Goal: Find specific page/section: Find specific page/section

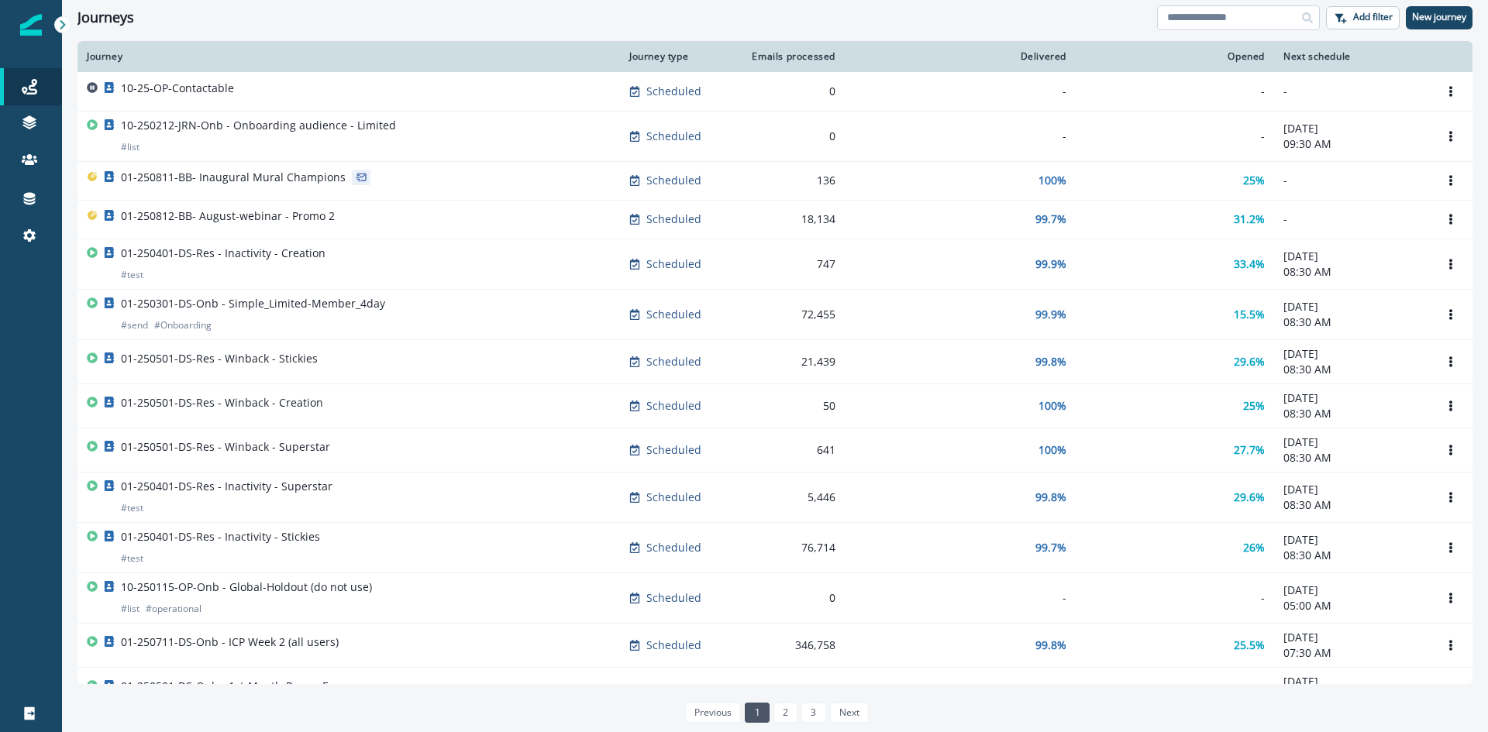
click at [1199, 22] on input at bounding box center [1238, 17] width 163 height 25
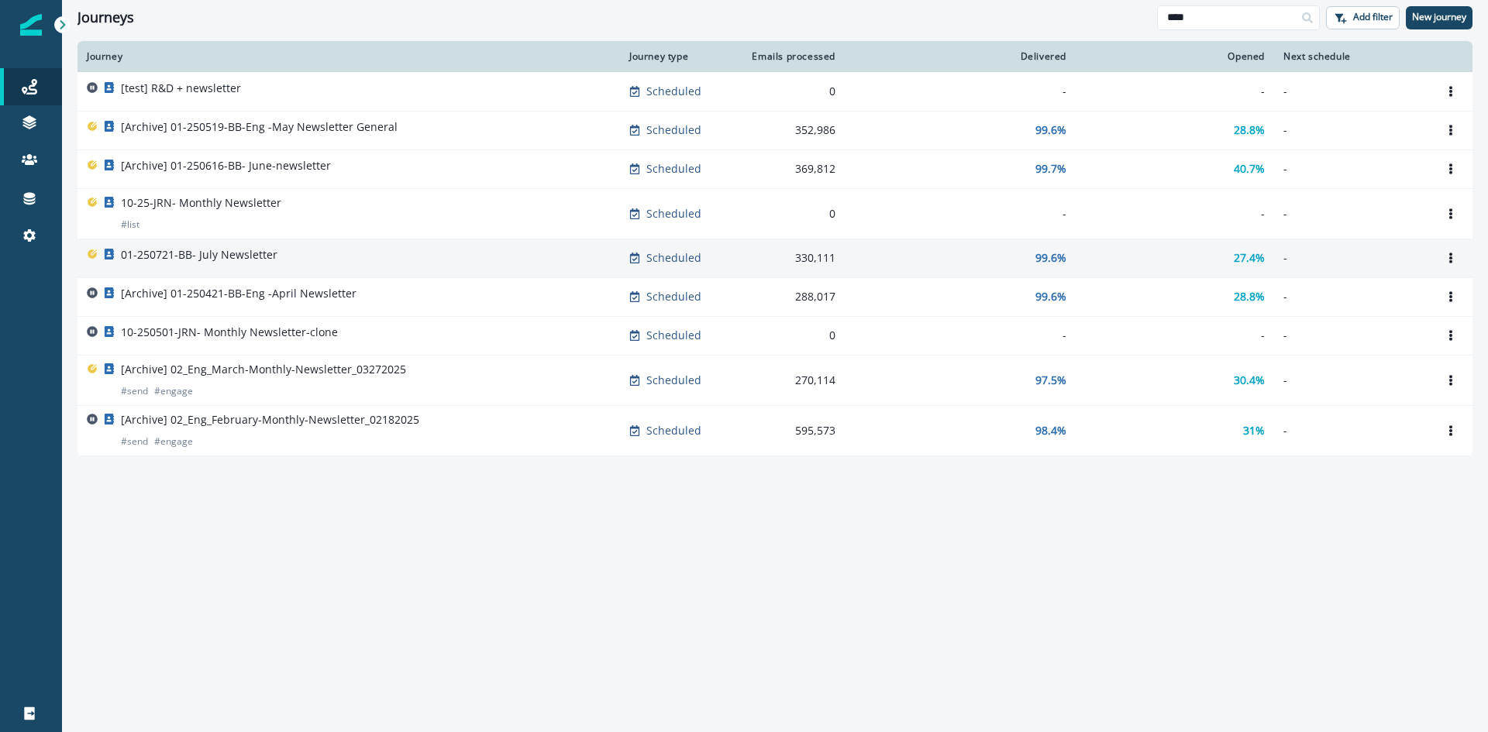
type input "****"
click at [274, 257] on div "01-250721-BB- July Newsletter" at bounding box center [349, 258] width 524 height 22
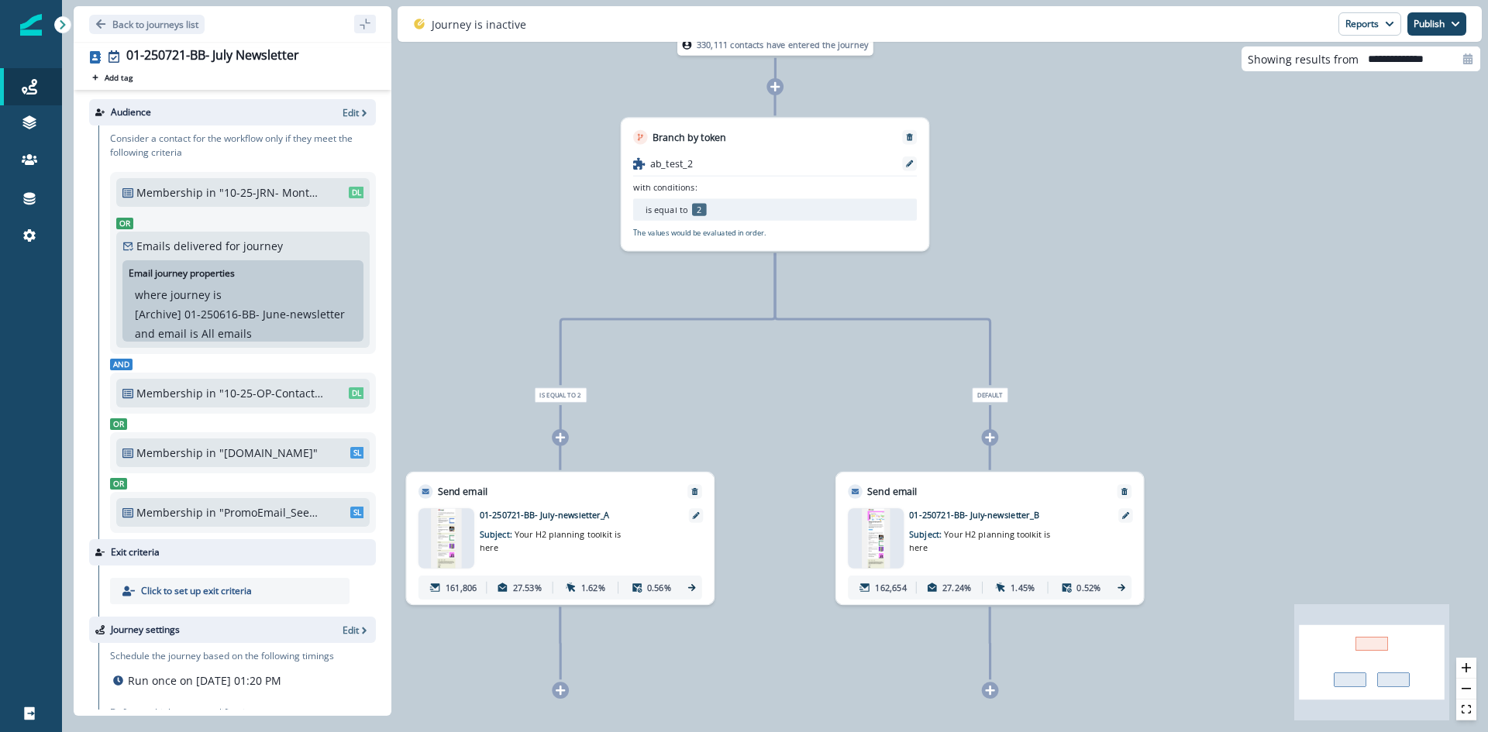
drag, startPoint x: 536, startPoint y: 109, endPoint x: 537, endPoint y: 187, distance: 78.3
drag, startPoint x: 537, startPoint y: 187, endPoint x: 528, endPoint y: 126, distance: 61.2
click at [528, 127] on div "330,111 contacts have entered the journey Branch by token ab_test_2 with condit…" at bounding box center [775, 366] width 1426 height 732
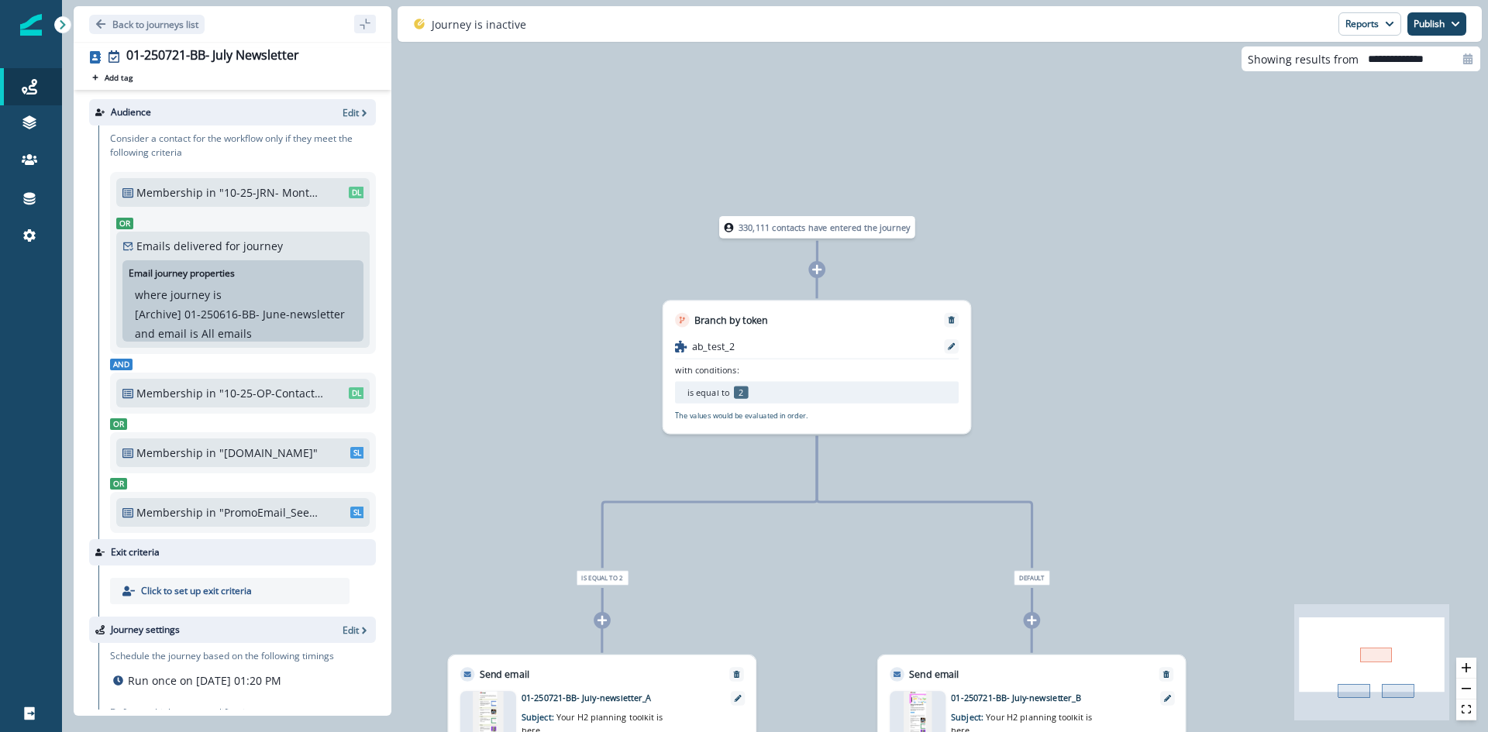
drag, startPoint x: 546, startPoint y: 104, endPoint x: 591, endPoint y: 304, distance: 204.8
click at [591, 304] on div "330,111 contacts have entered the journey Branch by token ab_test_2 with condit…" at bounding box center [775, 366] width 1426 height 732
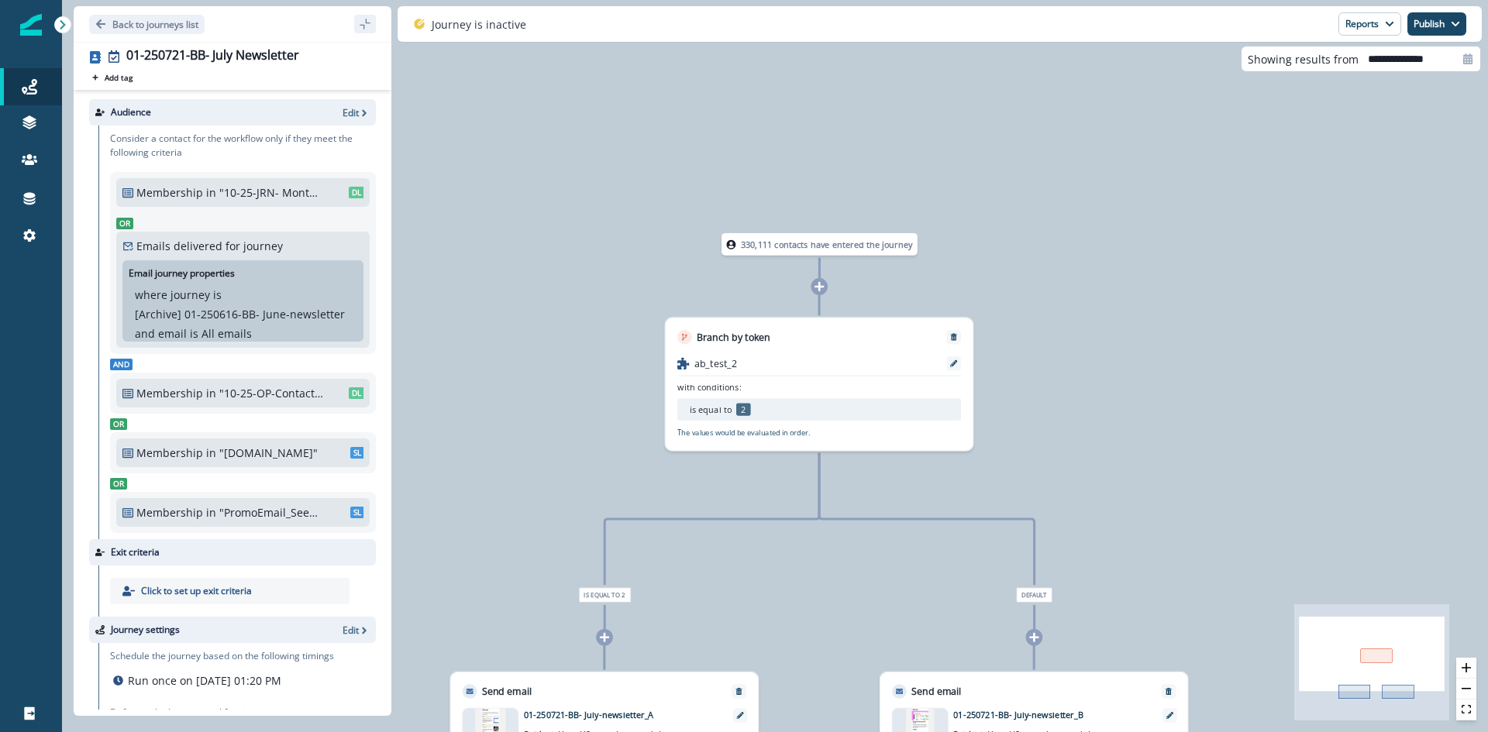
click at [798, 246] on p "330,111 contacts have entered the journey" at bounding box center [827, 244] width 172 height 12
click at [27, 76] on link "Journeys" at bounding box center [31, 86] width 62 height 37
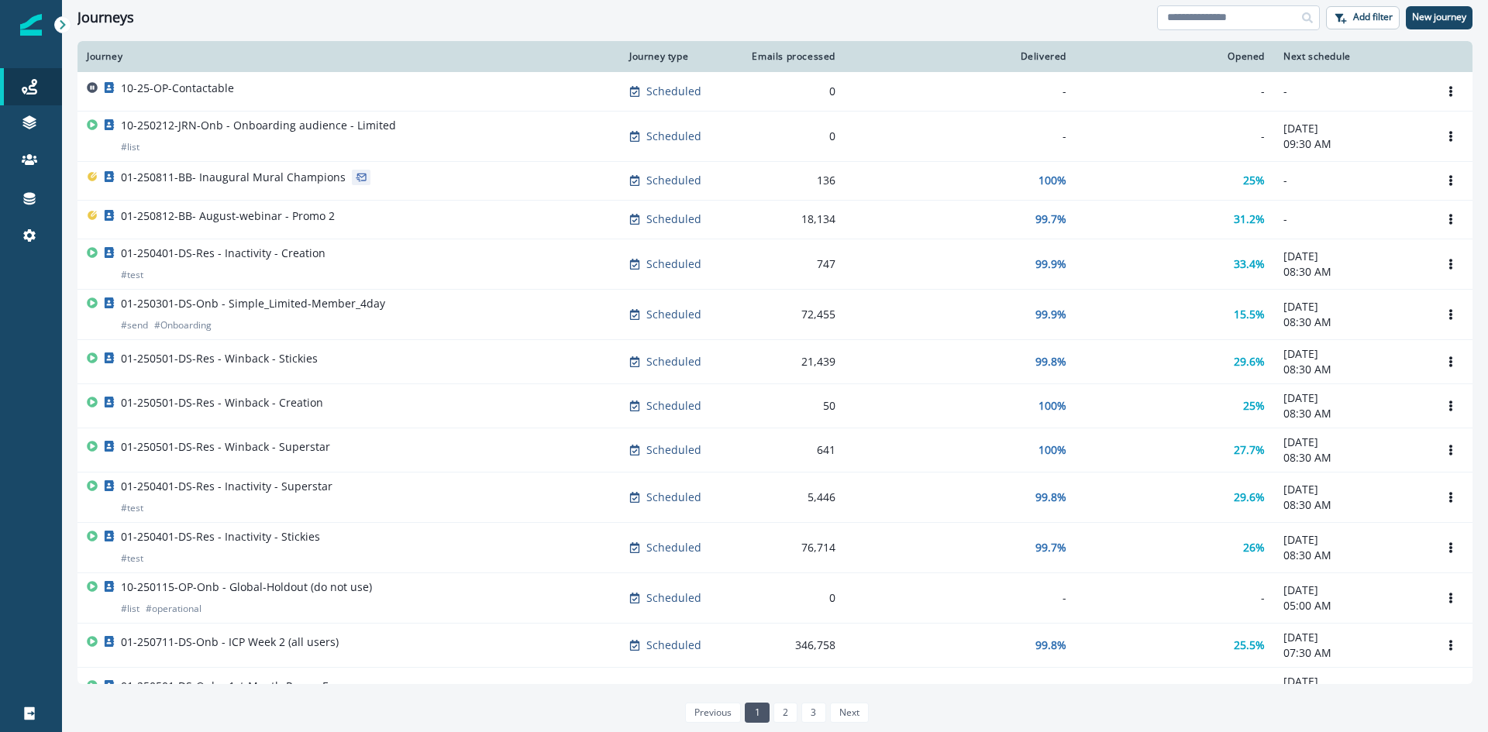
click at [1216, 16] on input at bounding box center [1238, 17] width 163 height 25
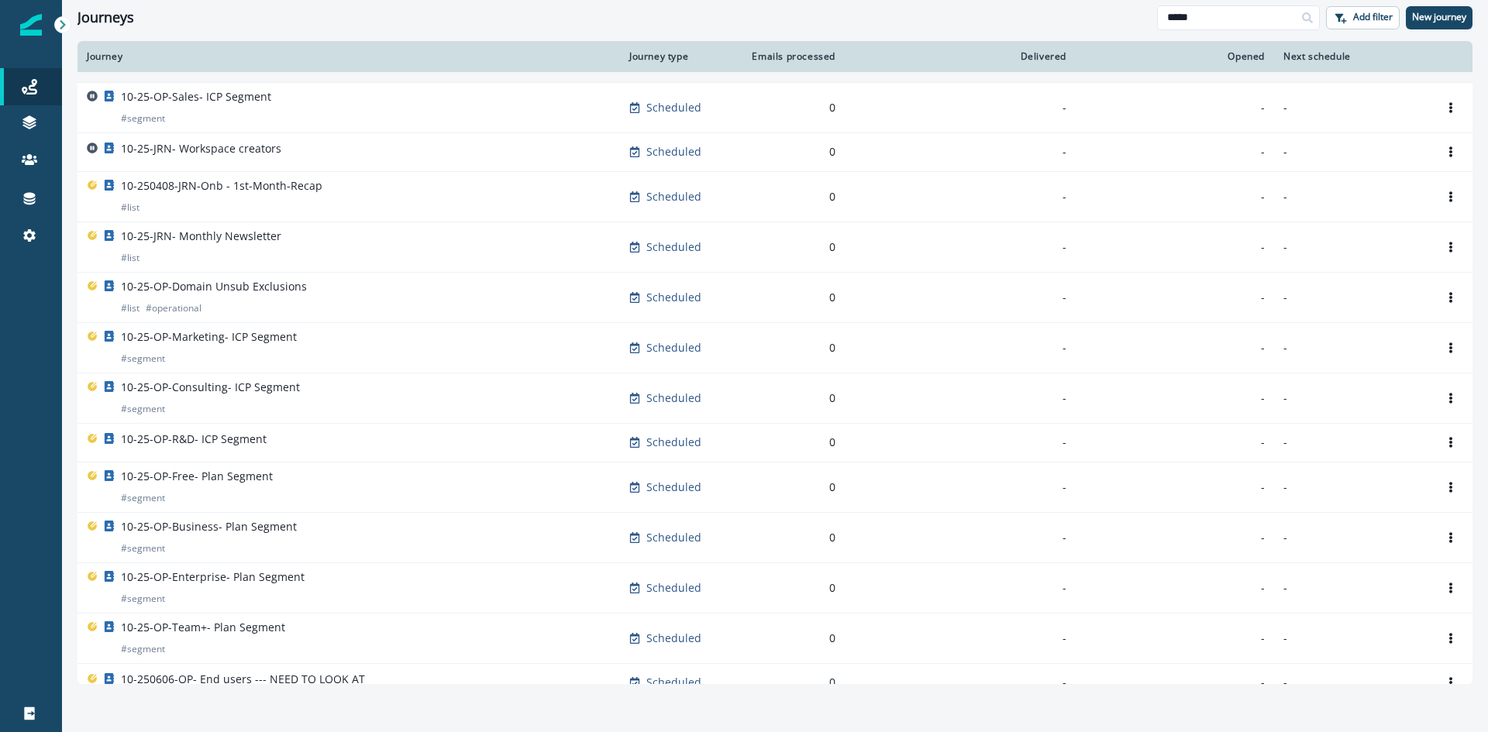
scroll to position [204, 0]
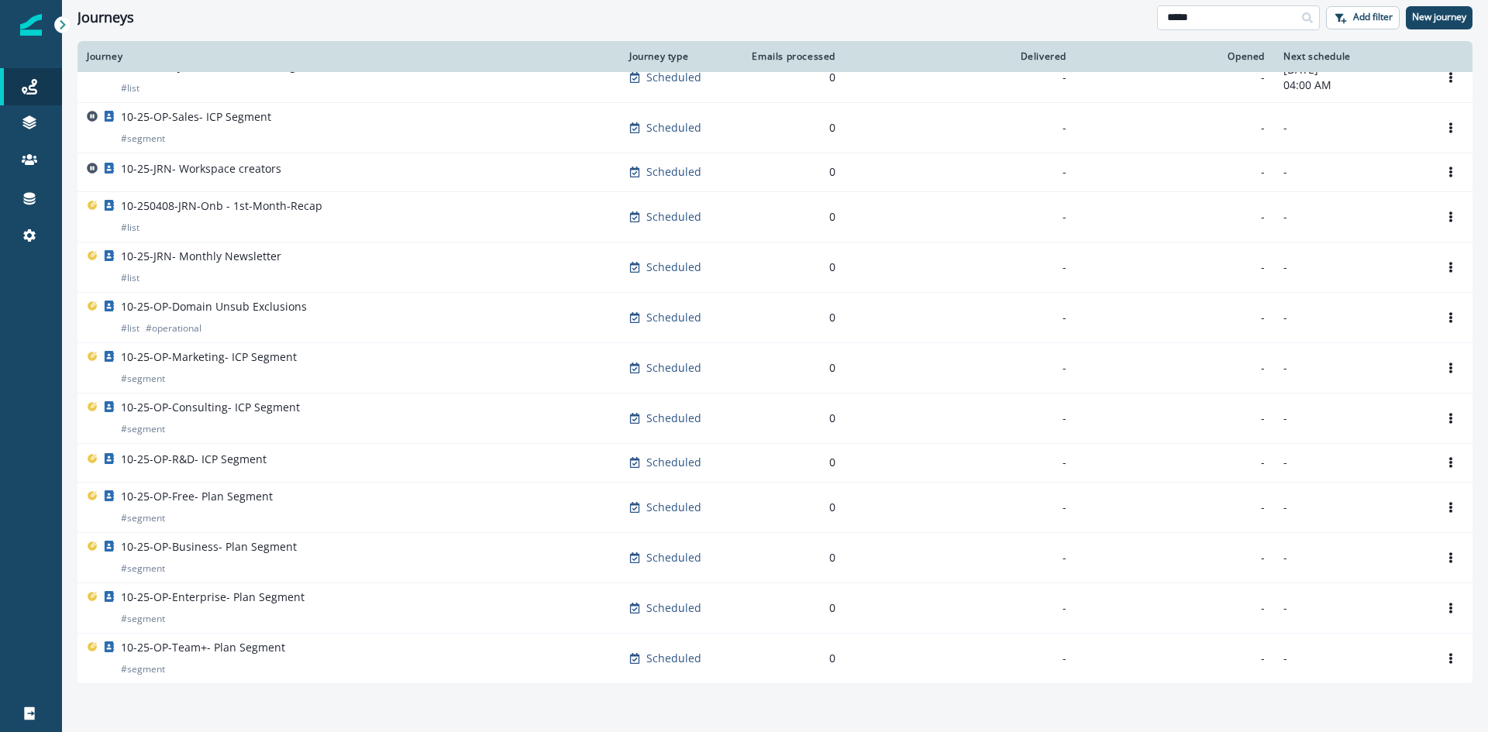
click at [1247, 22] on input "*****" at bounding box center [1238, 17] width 163 height 25
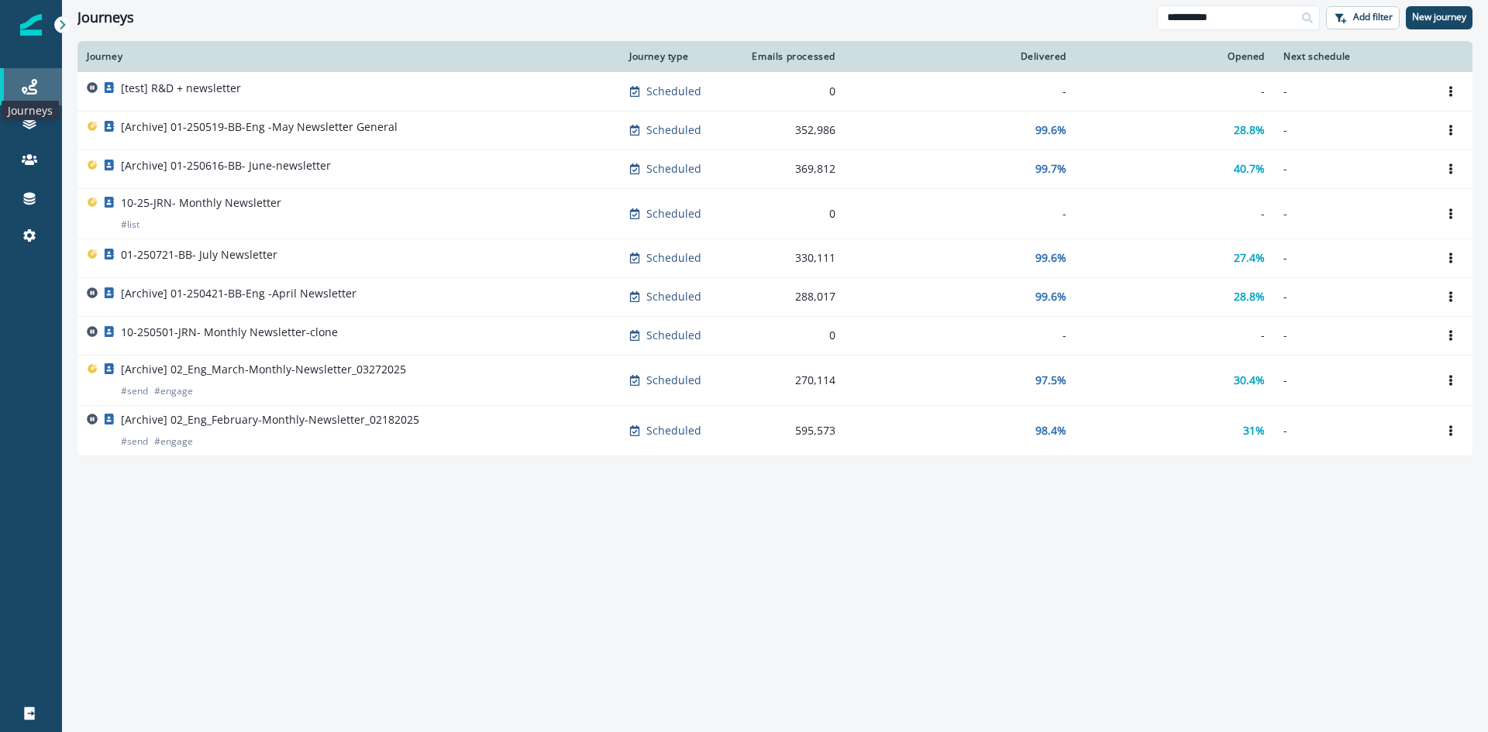
type input "**********"
click at [36, 87] on icon at bounding box center [30, 87] width 16 height 16
click at [36, 83] on icon at bounding box center [30, 87] width 16 height 16
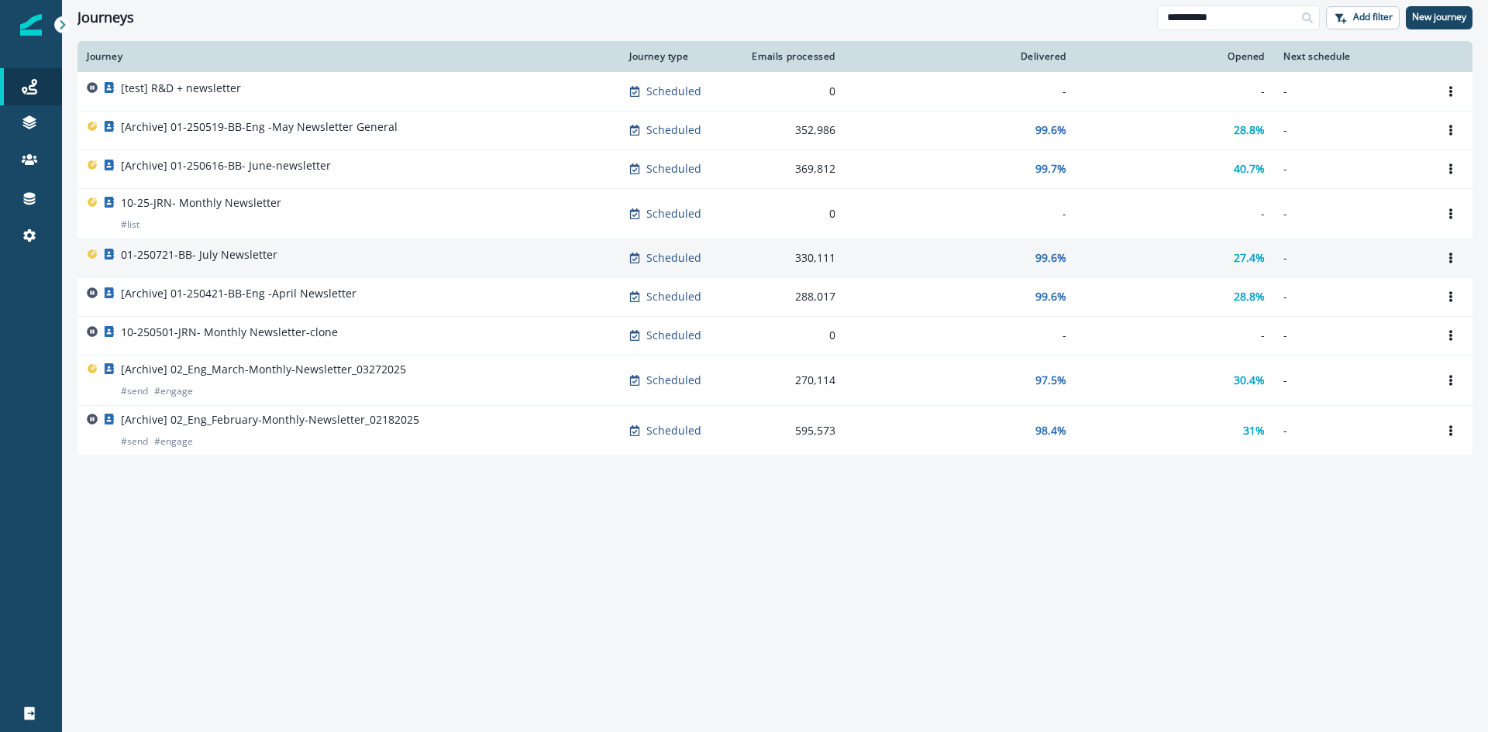
click at [197, 260] on p "01-250721-BB- July Newsletter" at bounding box center [199, 255] width 157 height 16
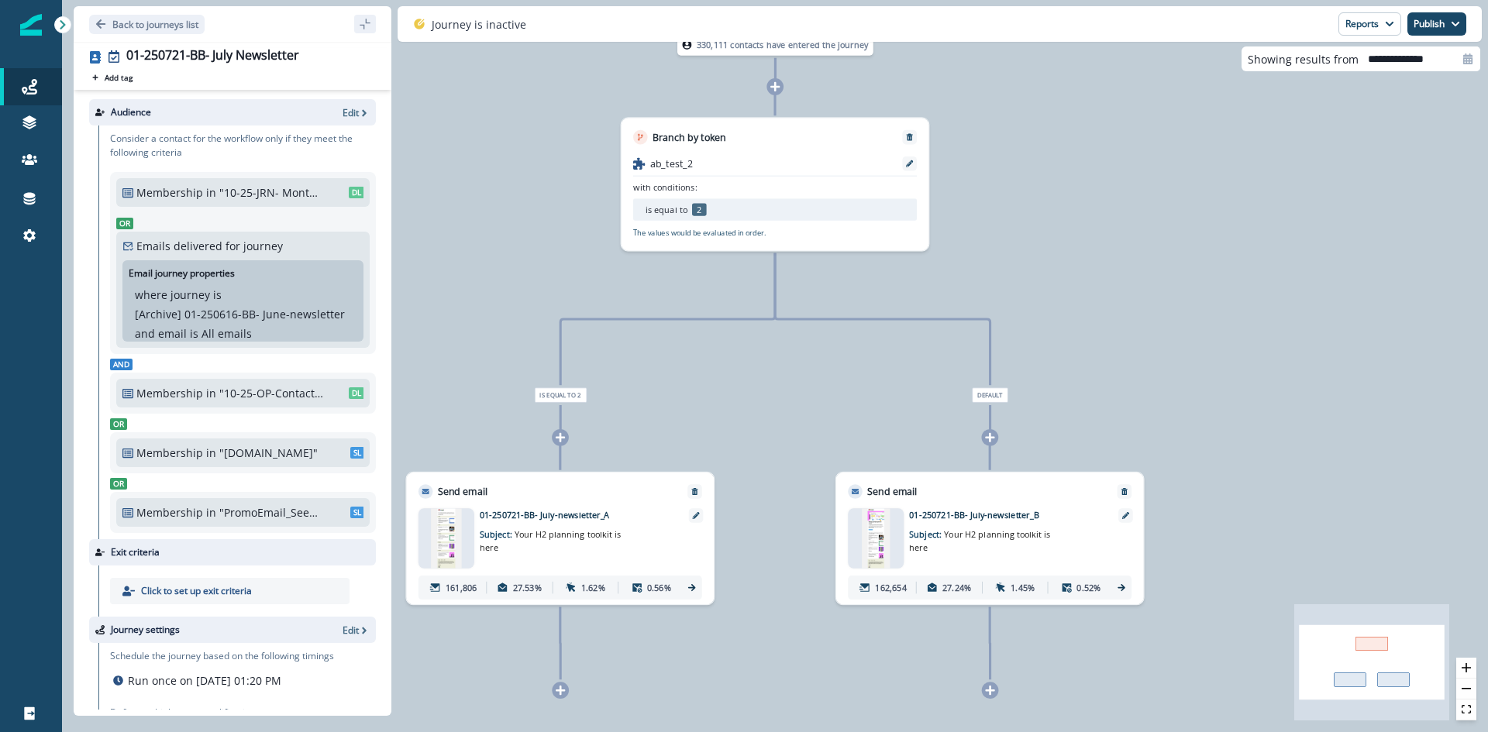
click at [219, 191] on p ""10-25-JRN- Monthly Newsletter"" at bounding box center [271, 192] width 104 height 16
click at [38, 87] on div "Journeys" at bounding box center [31, 87] width 50 height 19
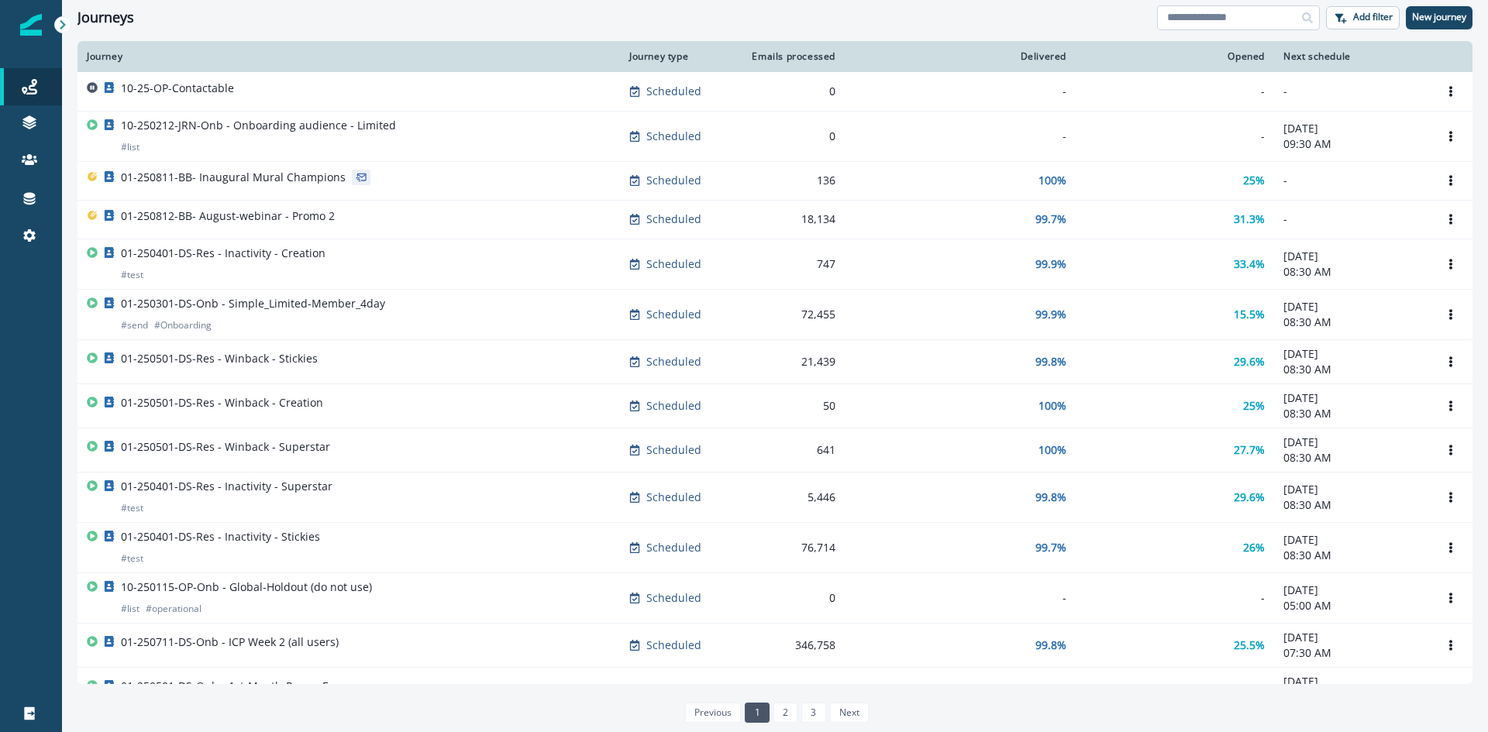
click at [1211, 17] on input at bounding box center [1238, 17] width 163 height 25
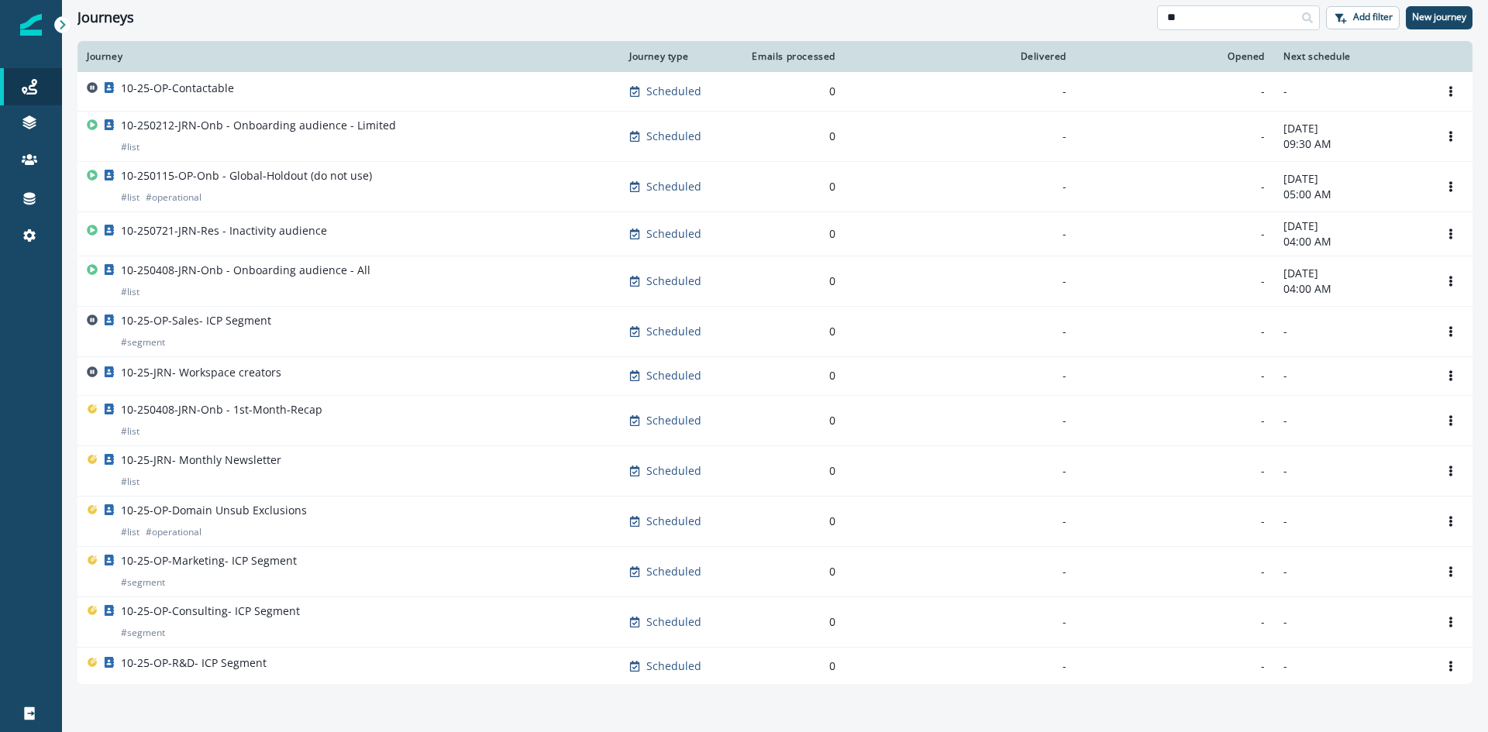
type input "*"
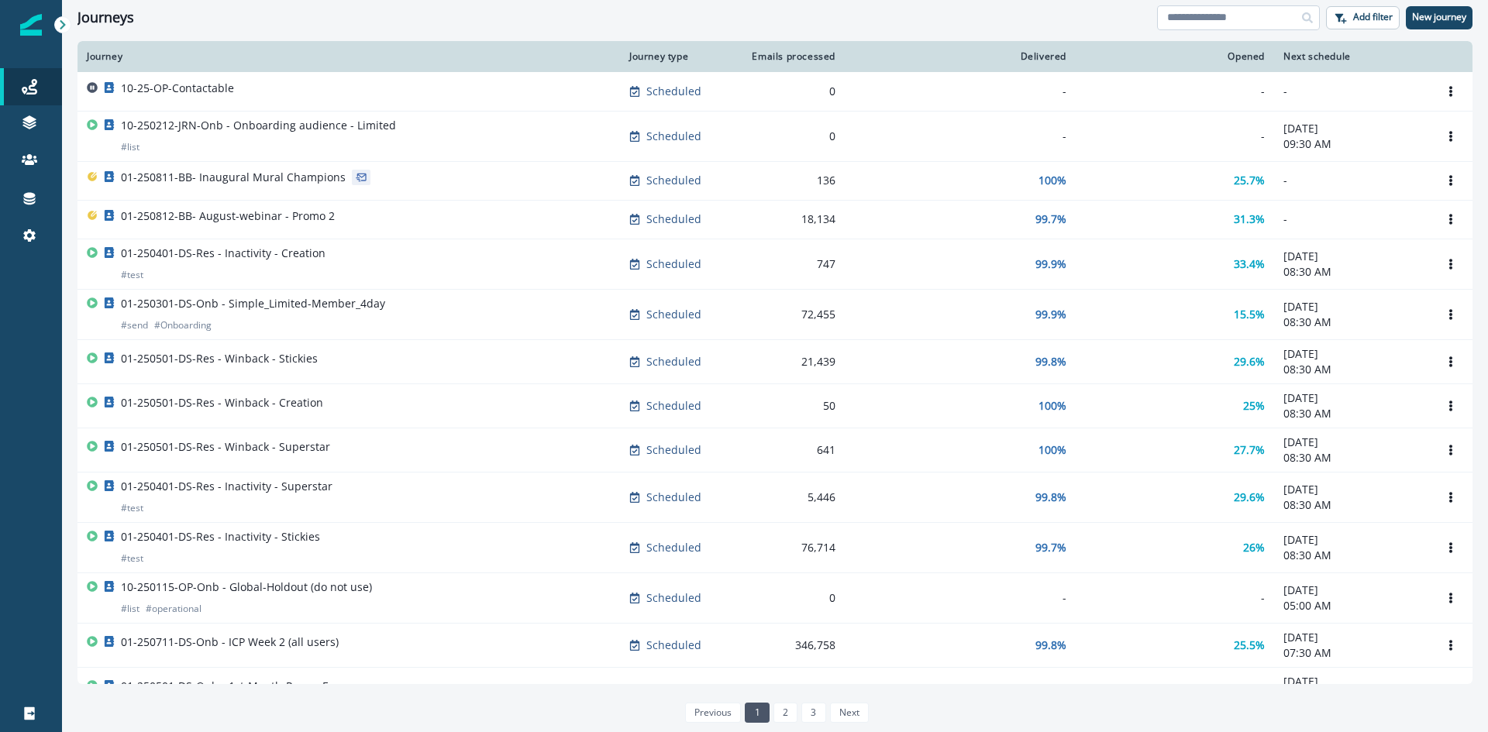
click at [1223, 22] on input at bounding box center [1238, 17] width 163 height 25
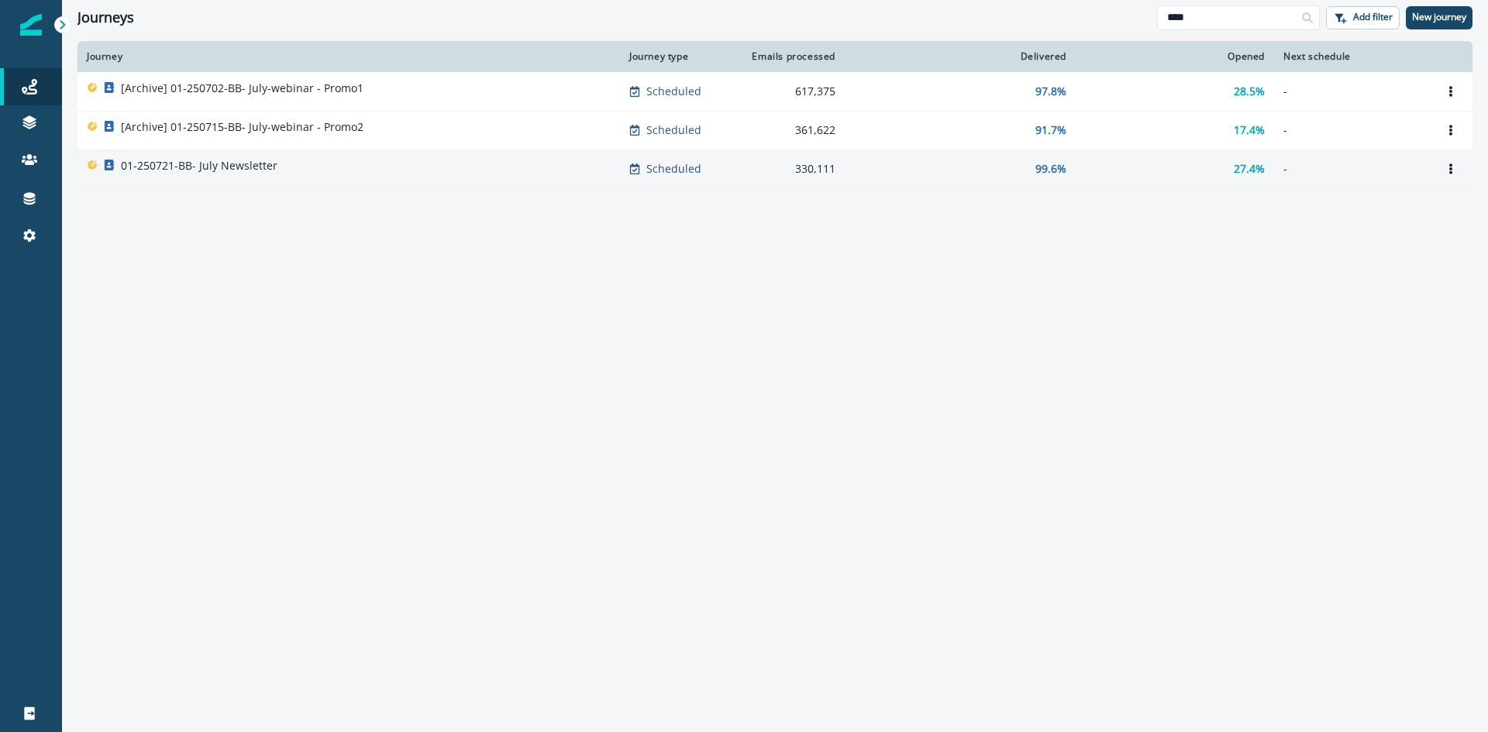
type input "****"
click at [290, 167] on div "01-250721-BB- July Newsletter" at bounding box center [349, 169] width 524 height 22
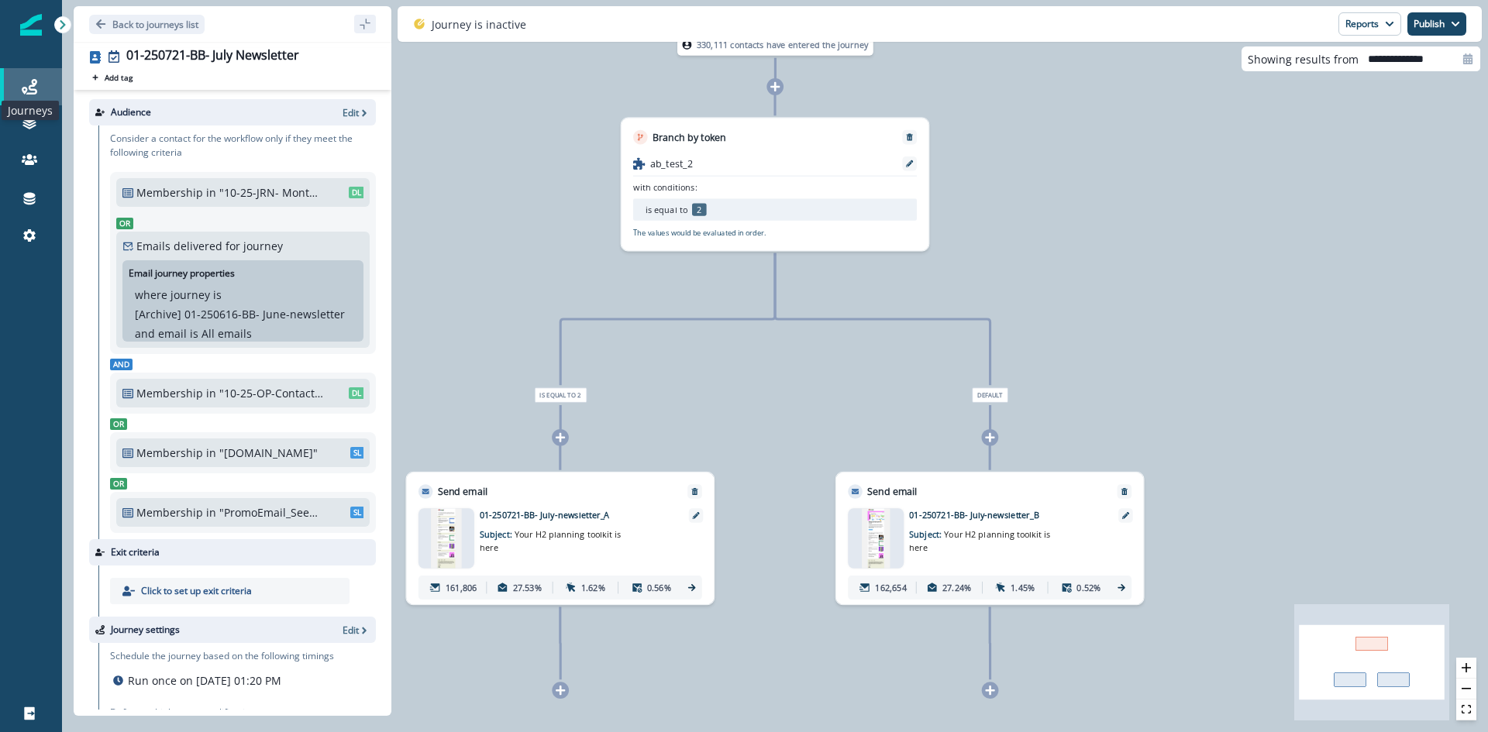
click at [33, 84] on icon at bounding box center [30, 87] width 16 height 16
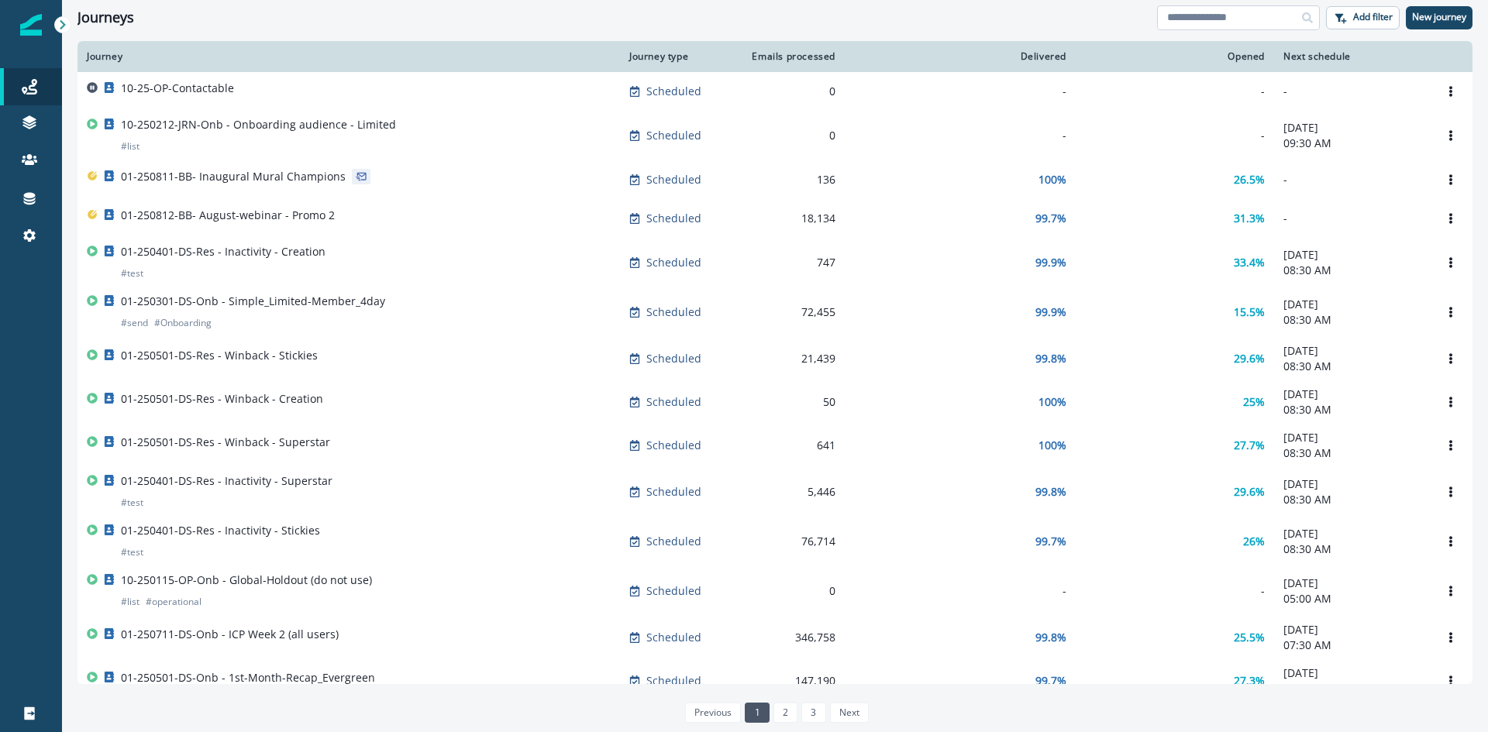
click at [1212, 19] on input at bounding box center [1238, 17] width 163 height 25
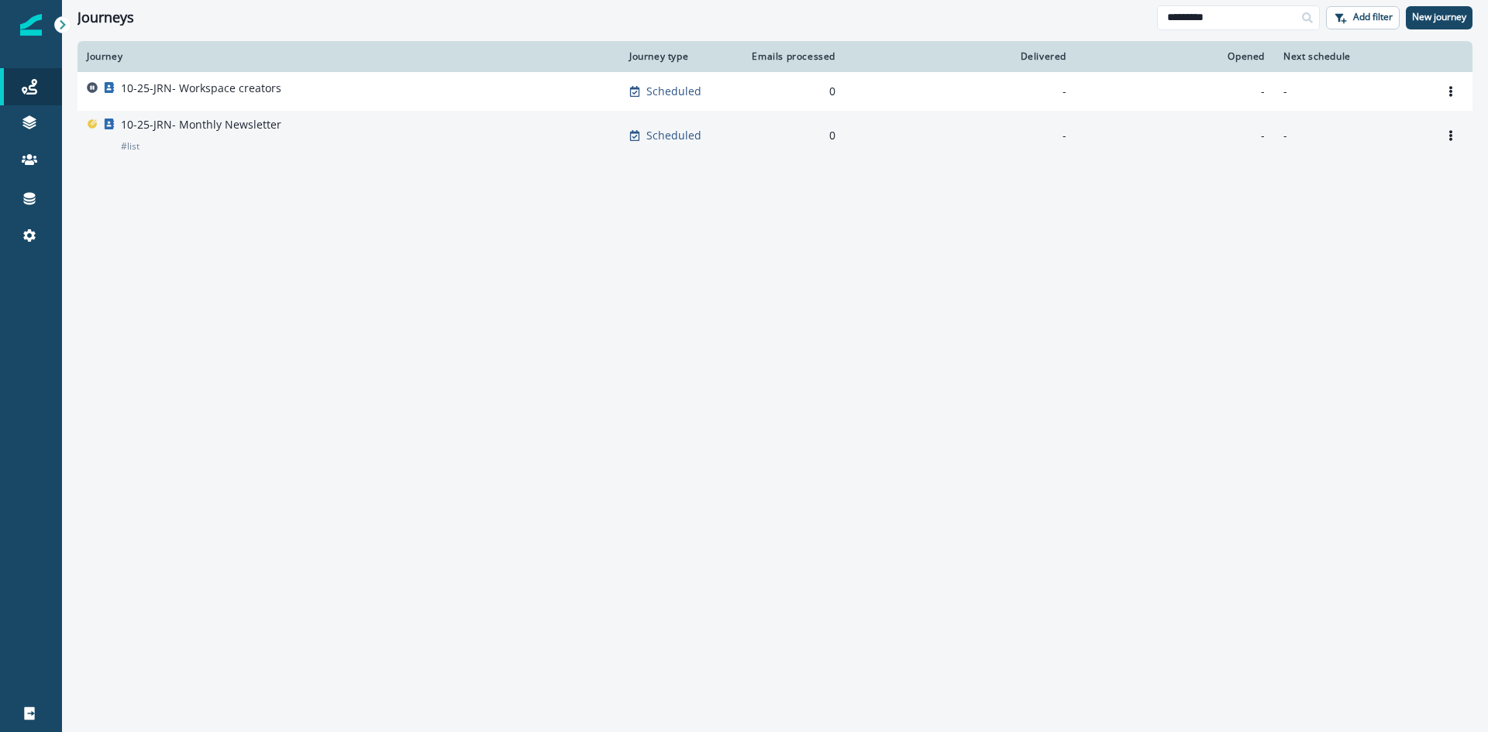
type input "*********"
click at [208, 129] on p "10-25-JRN- Monthly Newsletter" at bounding box center [201, 125] width 160 height 16
